Goal: Find specific page/section: Find specific page/section

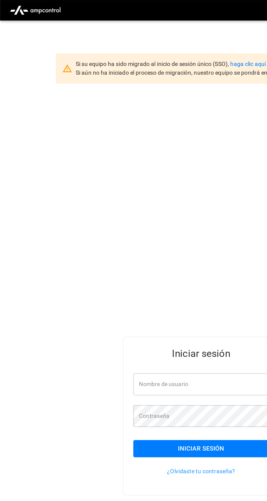
click at [139, 262] on input "Nombre de usuario" at bounding box center [134, 255] width 90 height 14
type input "**********"
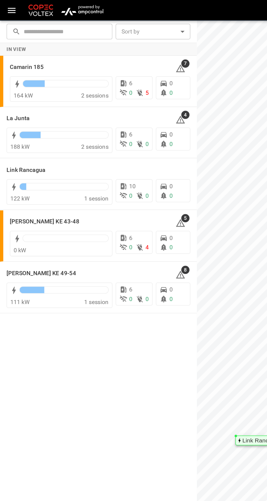
click at [24, 42] on h6 "Camarin 185" at bounding box center [18, 45] width 22 height 6
click at [37, 146] on h6 "[PERSON_NAME] KE 43-48" at bounding box center [30, 147] width 46 height 6
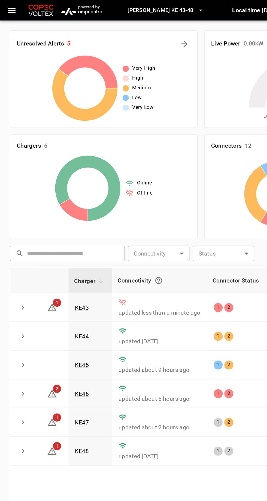
click at [57, 202] on link "KE43" at bounding box center [54, 204] width 9 height 4
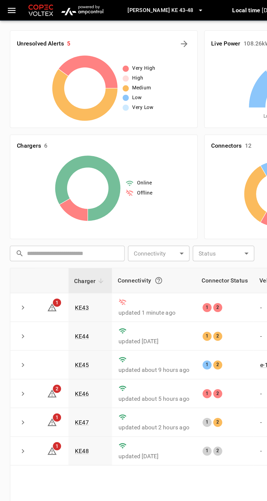
click at [57, 203] on link "KE43" at bounding box center [54, 204] width 9 height 4
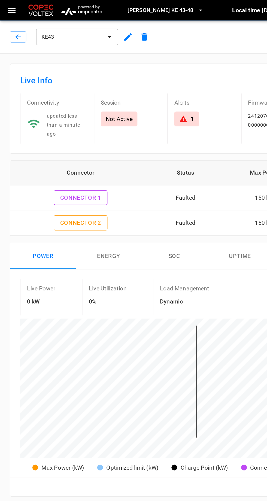
click at [254, 25] on icon "remote commands options" at bounding box center [254, 24] width 3 height 1
